Goal: Task Accomplishment & Management: Manage account settings

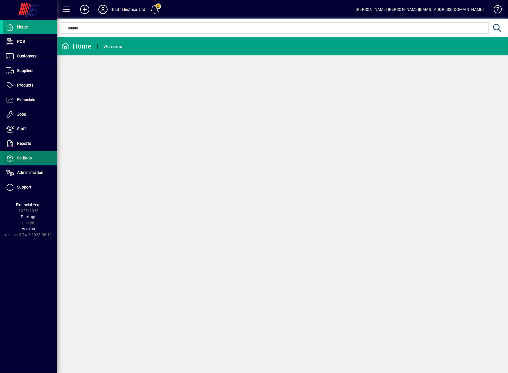
click at [27, 156] on span "Settings" at bounding box center [24, 158] width 15 height 5
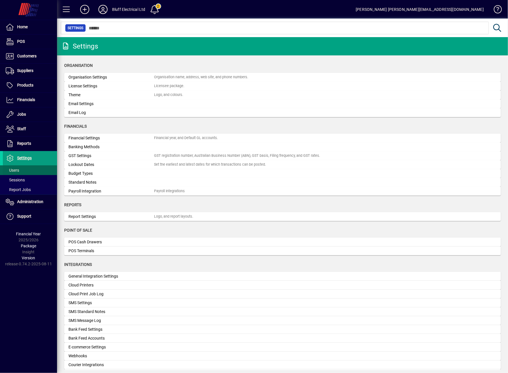
click at [27, 165] on span at bounding box center [30, 170] width 54 height 14
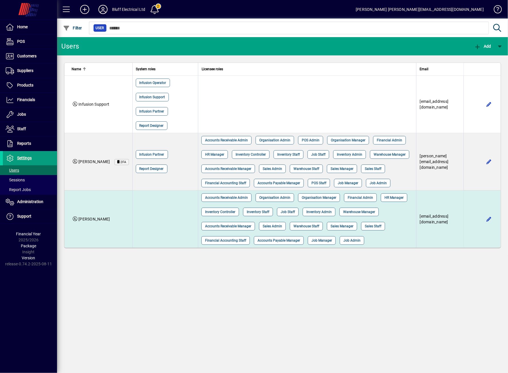
click at [153, 214] on td at bounding box center [165, 218] width 66 height 57
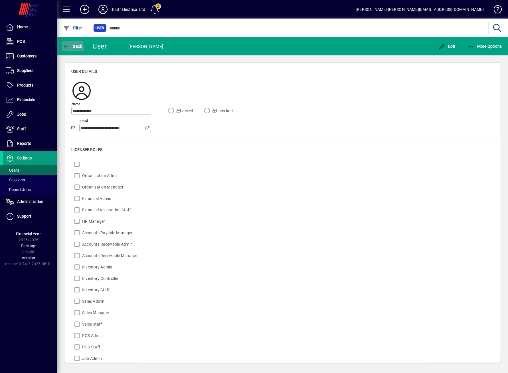
click at [80, 47] on span "Back" at bounding box center [72, 46] width 19 height 5
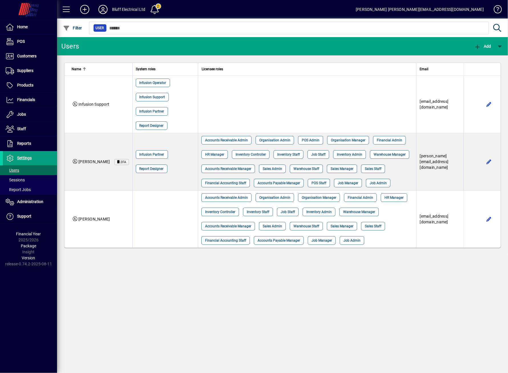
click at [219, 290] on div "Users Add Name System roles Licensee roles Email Infusion Support Infusion Oper…" at bounding box center [282, 205] width 451 height 336
click at [10, 122] on span at bounding box center [30, 129] width 54 height 14
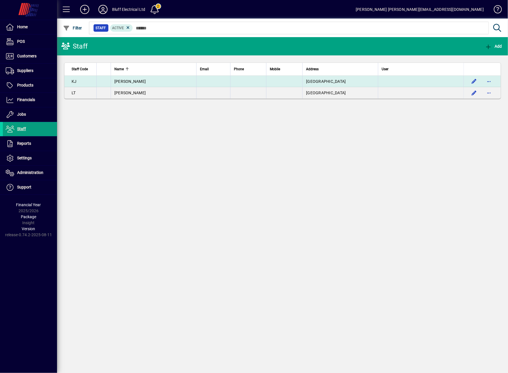
click at [163, 84] on td "[PERSON_NAME]" at bounding box center [154, 81] width 86 height 11
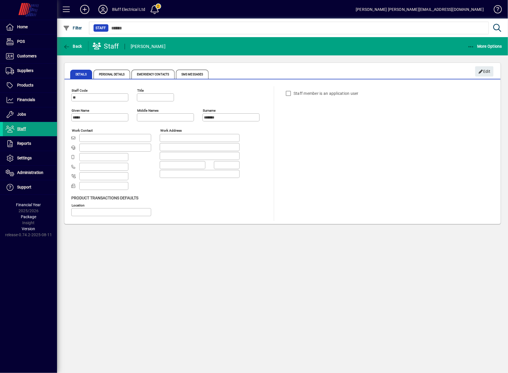
type input "**********"
click at [477, 72] on span "button" at bounding box center [484, 71] width 18 height 14
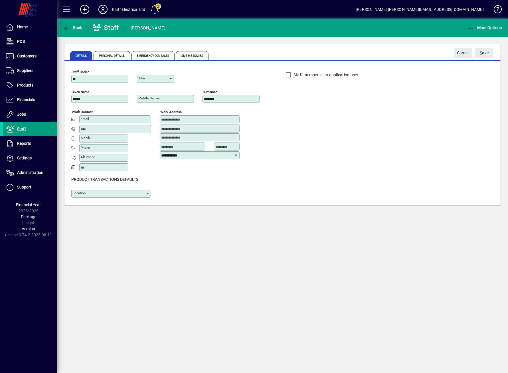
click at [303, 73] on label "Staff member is an application user" at bounding box center [326, 75] width 66 height 6
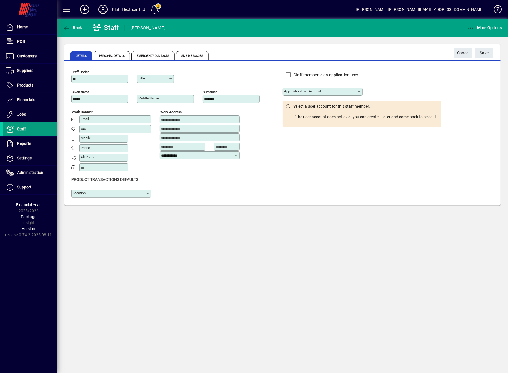
click at [358, 92] on icon at bounding box center [359, 91] width 5 height 5
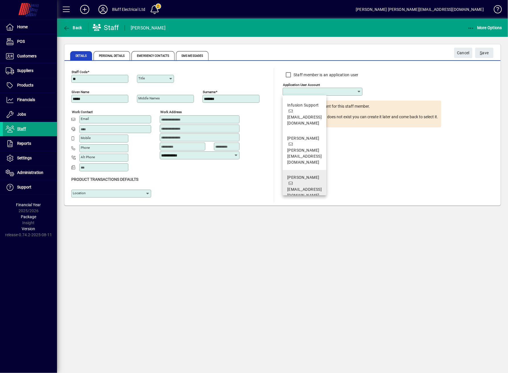
click at [316, 187] on span "[EMAIL_ADDRESS][DOMAIN_NAME]" at bounding box center [304, 192] width 35 height 11
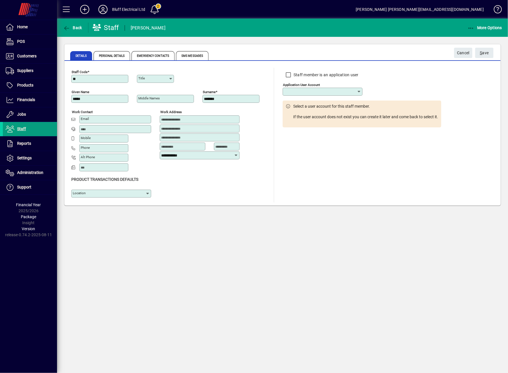
type input "**********"
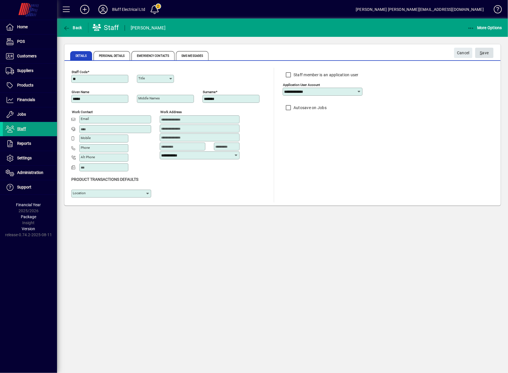
click at [483, 54] on span "S ave" at bounding box center [484, 52] width 9 height 9
